Goal: Navigation & Orientation: Find specific page/section

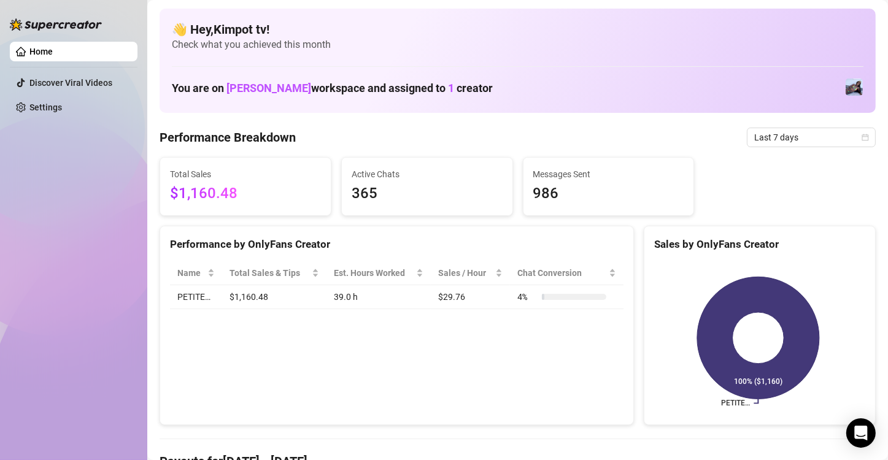
click at [393, 199] on span "365" at bounding box center [427, 193] width 151 height 23
click at [41, 108] on link "Settings" at bounding box center [45, 107] width 33 height 10
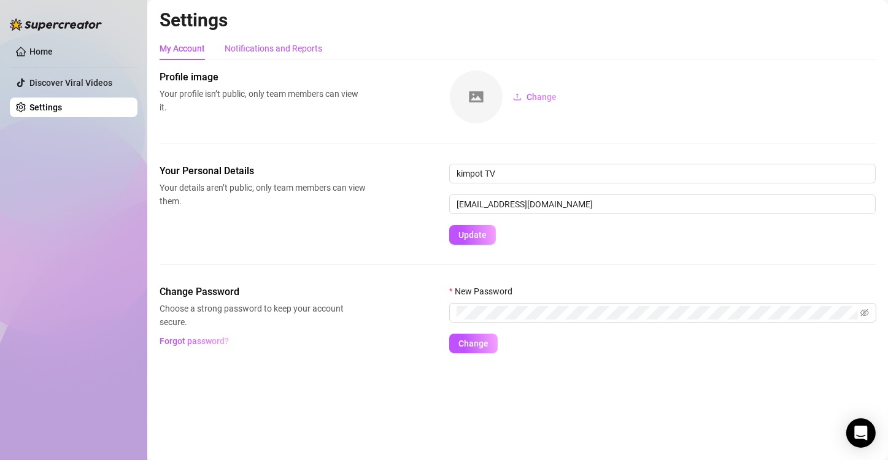
click at [260, 51] on div "Notifications and Reports" at bounding box center [274, 48] width 98 height 13
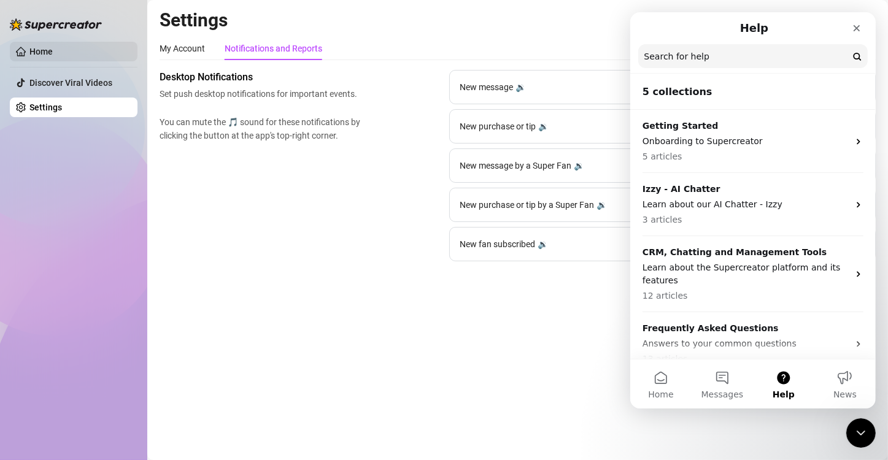
drag, startPoint x: 47, startPoint y: 48, endPoint x: 78, endPoint y: 60, distance: 32.6
click at [47, 49] on link "Home" at bounding box center [40, 52] width 23 height 10
